Goal: Transaction & Acquisition: Purchase product/service

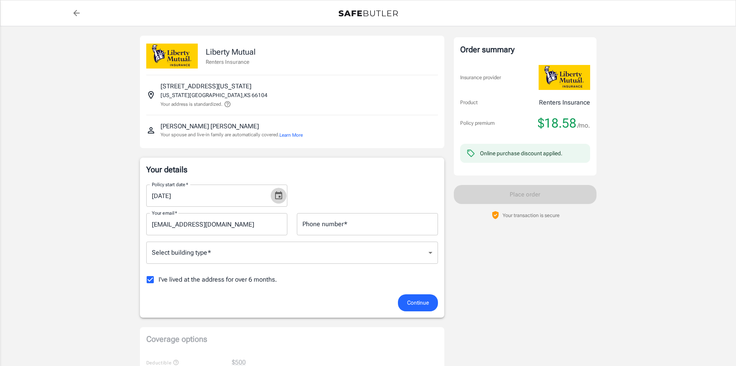
click at [285, 195] on button "Choose date, selected date is Oct 15, 2025" at bounding box center [279, 196] width 16 height 16
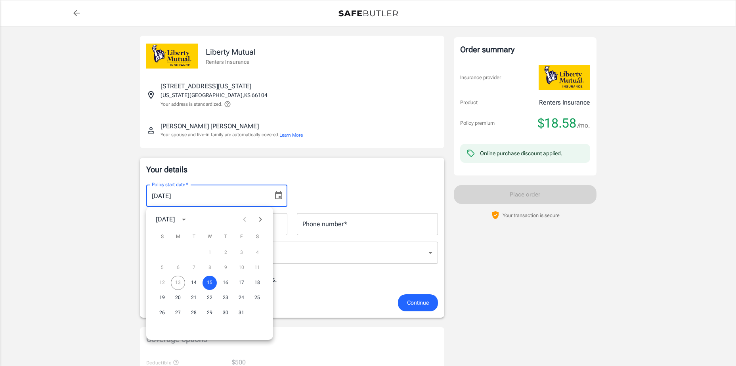
click at [262, 218] on icon "Next month" at bounding box center [261, 220] width 10 height 10
click at [243, 283] on button "14" at bounding box center [241, 283] width 14 height 14
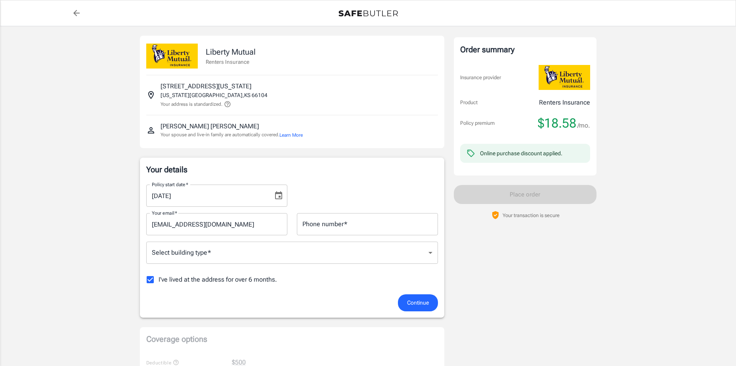
type input "[DATE]"
click at [376, 226] on input "Phone number   *" at bounding box center [367, 224] width 141 height 22
type input "9135301669"
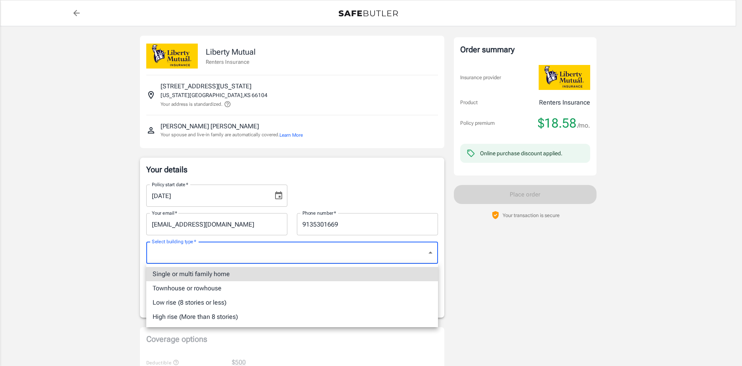
click at [316, 277] on li "Single or multi family home" at bounding box center [292, 274] width 292 height 14
type input "singlefamily"
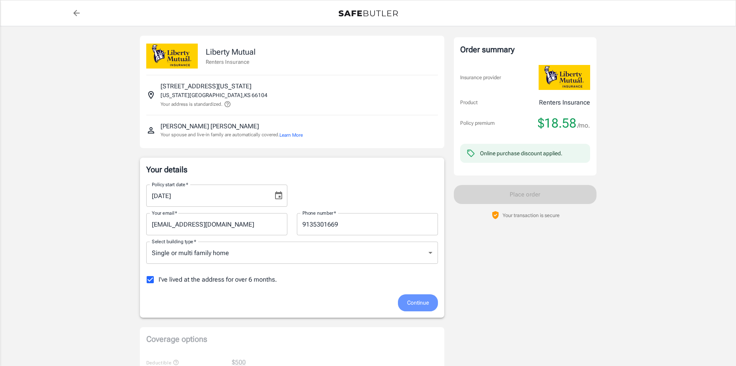
click at [421, 304] on span "Continue" at bounding box center [418, 303] width 22 height 10
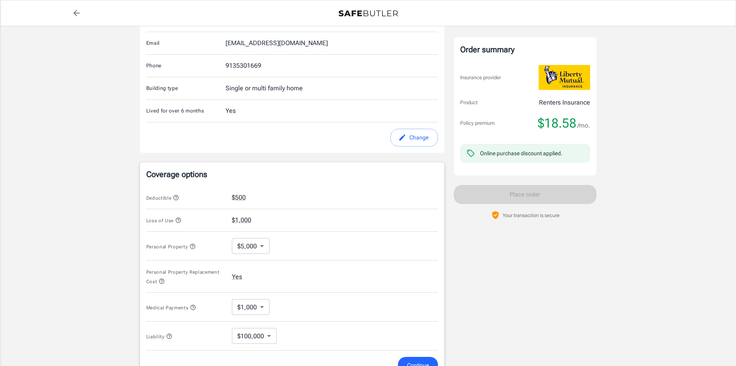
scroll to position [181, 0]
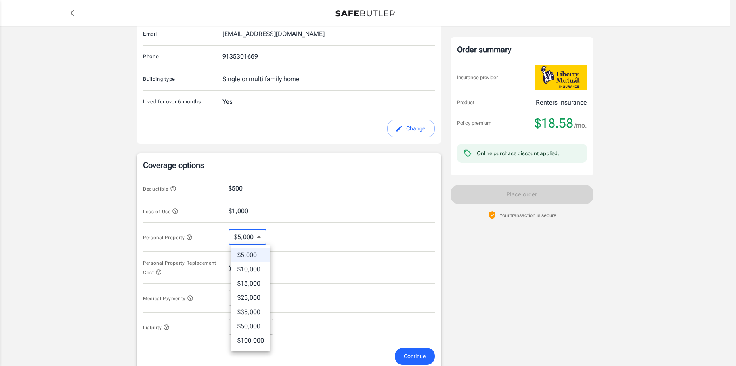
click at [254, 239] on body "Policy premium $ 18.58 /mo Liberty Mutual Renters Insurance [STREET_ADDRESS][US…" at bounding box center [368, 197] width 736 height 757
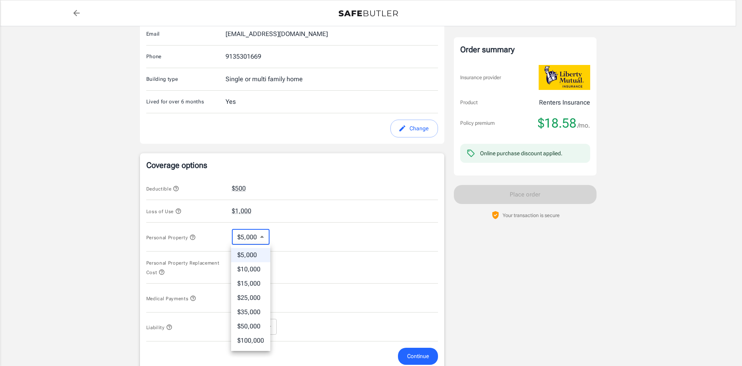
click at [251, 284] on li "$15,000" at bounding box center [250, 284] width 39 height 14
type input "15000"
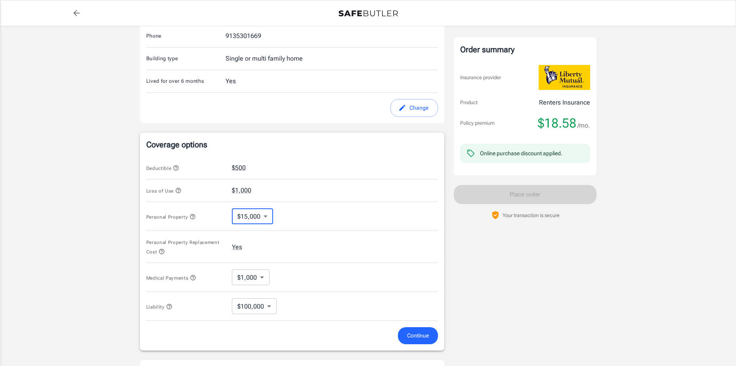
scroll to position [221, 0]
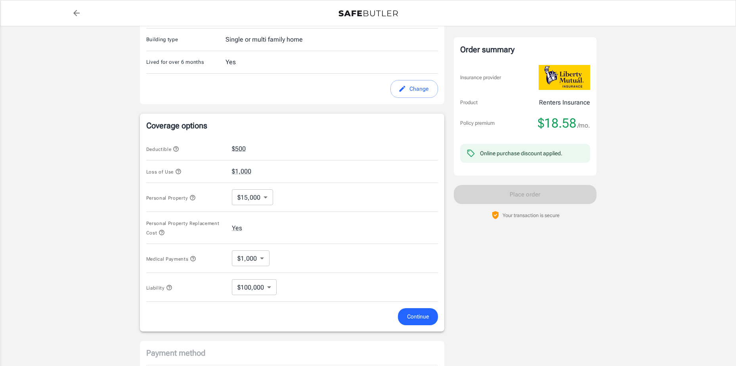
click at [425, 305] on form "Deductible $500 Loss of Use $1,000 Personal Property $15,000 15000 ​ Personal P…" at bounding box center [292, 232] width 292 height 188
click at [423, 314] on span "Continue" at bounding box center [418, 317] width 22 height 10
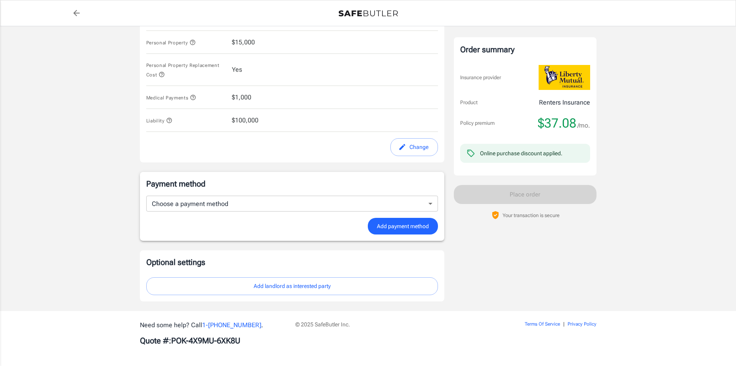
scroll to position [373, 0]
